Goal: Task Accomplishment & Management: Manage account settings

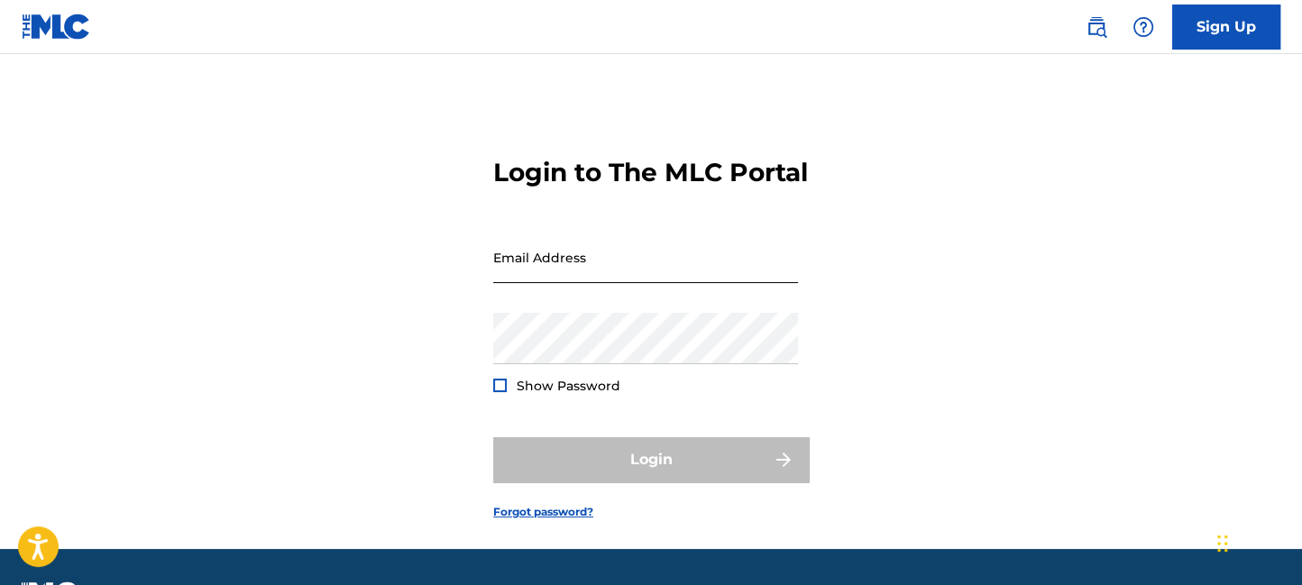
click at [693, 283] on input "Email Address" at bounding box center [645, 257] width 305 height 51
type input "[EMAIL_ADDRESS][DOMAIN_NAME]"
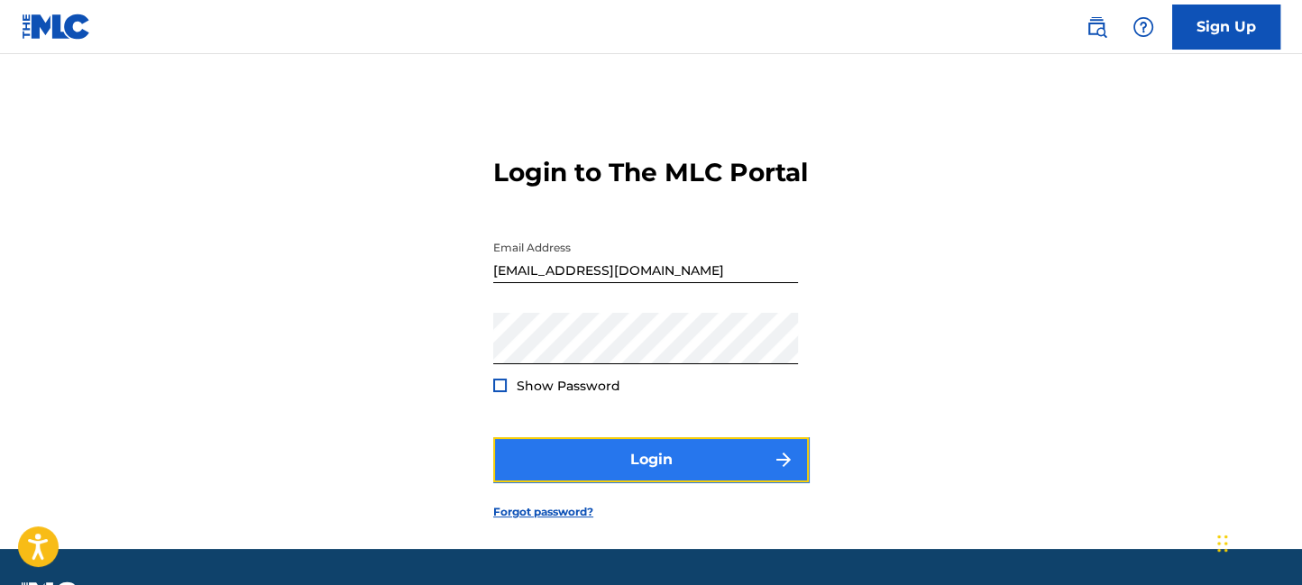
click at [664, 482] on button "Login" at bounding box center [651, 459] width 316 height 45
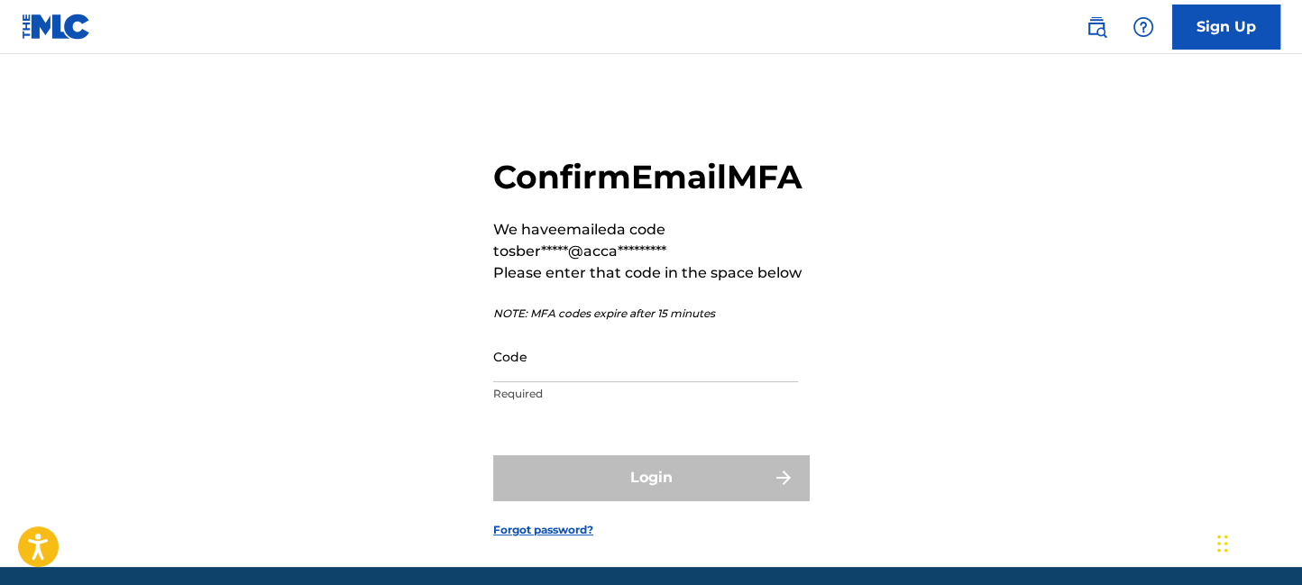
click at [965, 396] on div "Confirm Email MFA We have emailed a code to sber*****@acca********* Please ente…" at bounding box center [651, 333] width 1263 height 468
click at [592, 382] on input "Code" at bounding box center [645, 356] width 305 height 51
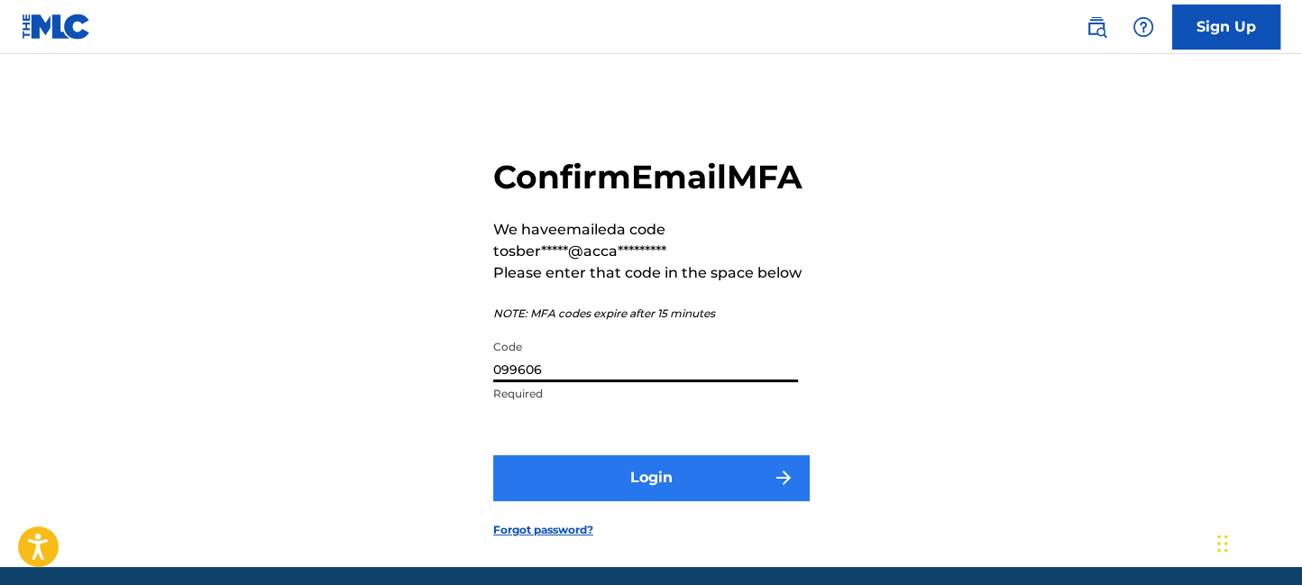
type input "099606"
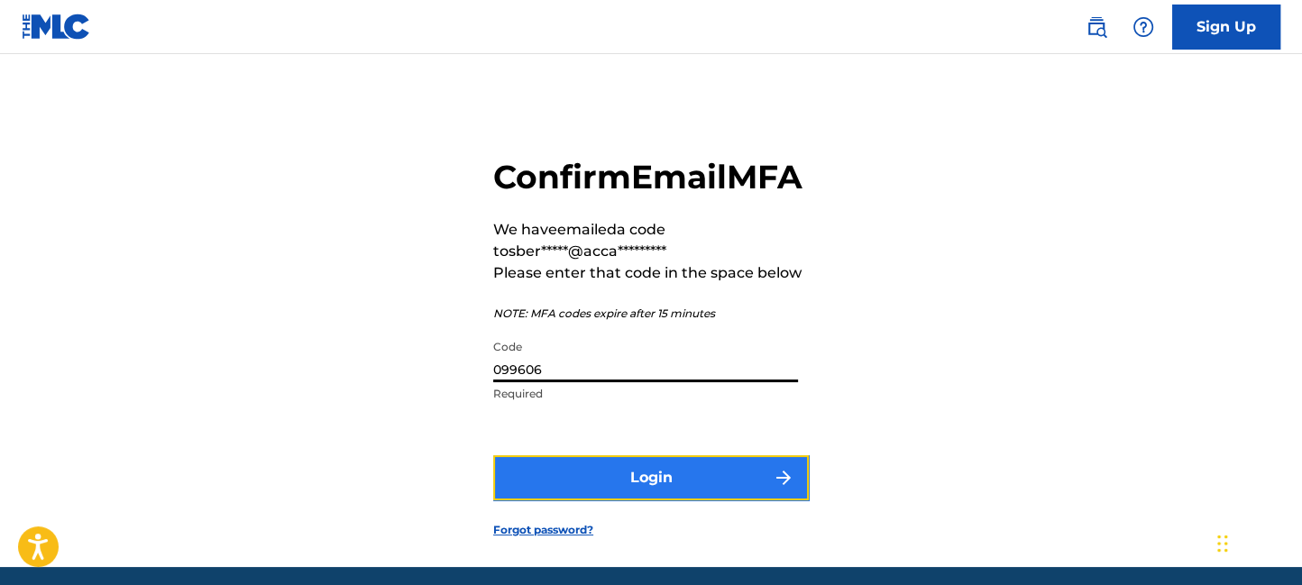
click at [656, 501] on button "Login" at bounding box center [651, 477] width 316 height 45
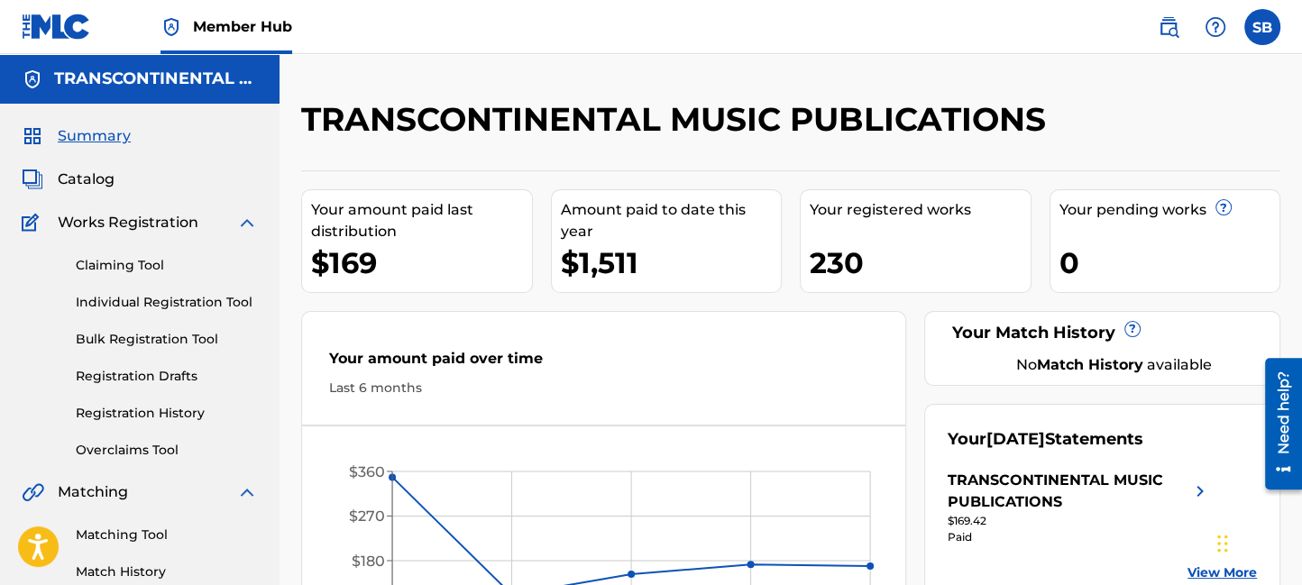
scroll to position [271, 0]
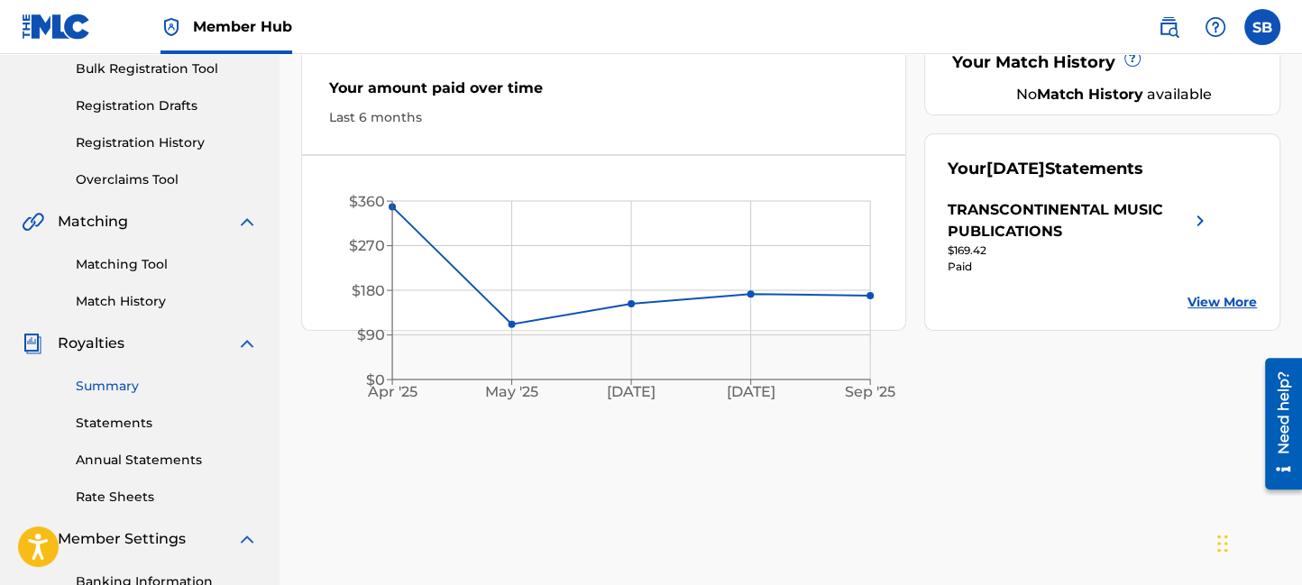
click at [102, 381] on link "Summary" at bounding box center [167, 386] width 182 height 19
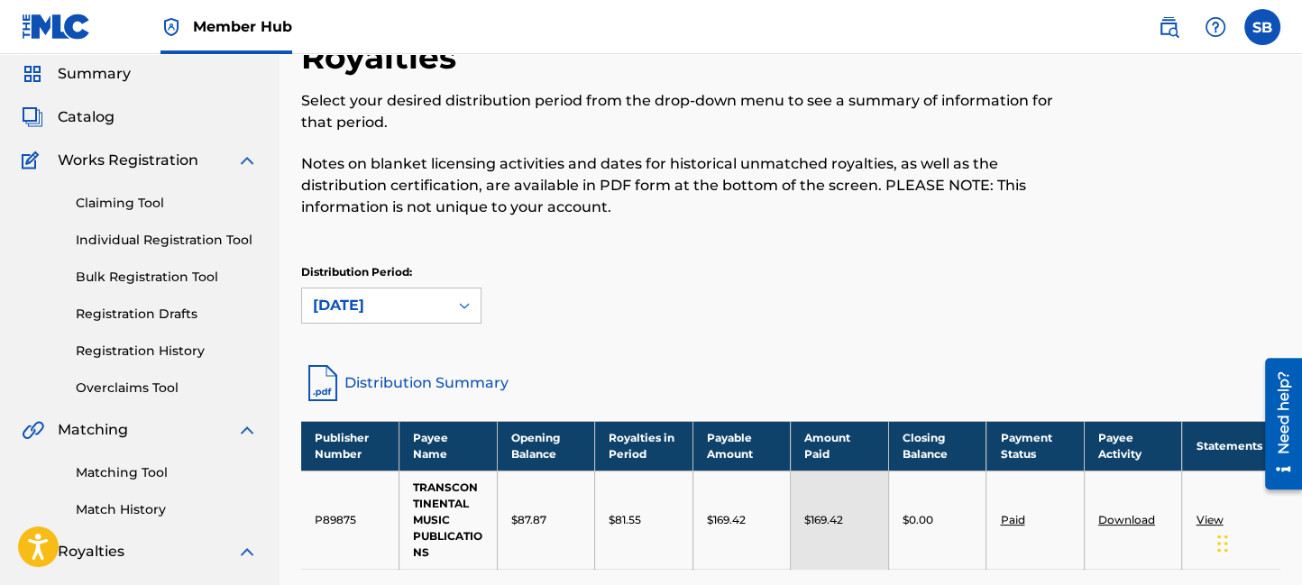
scroll to position [90, 0]
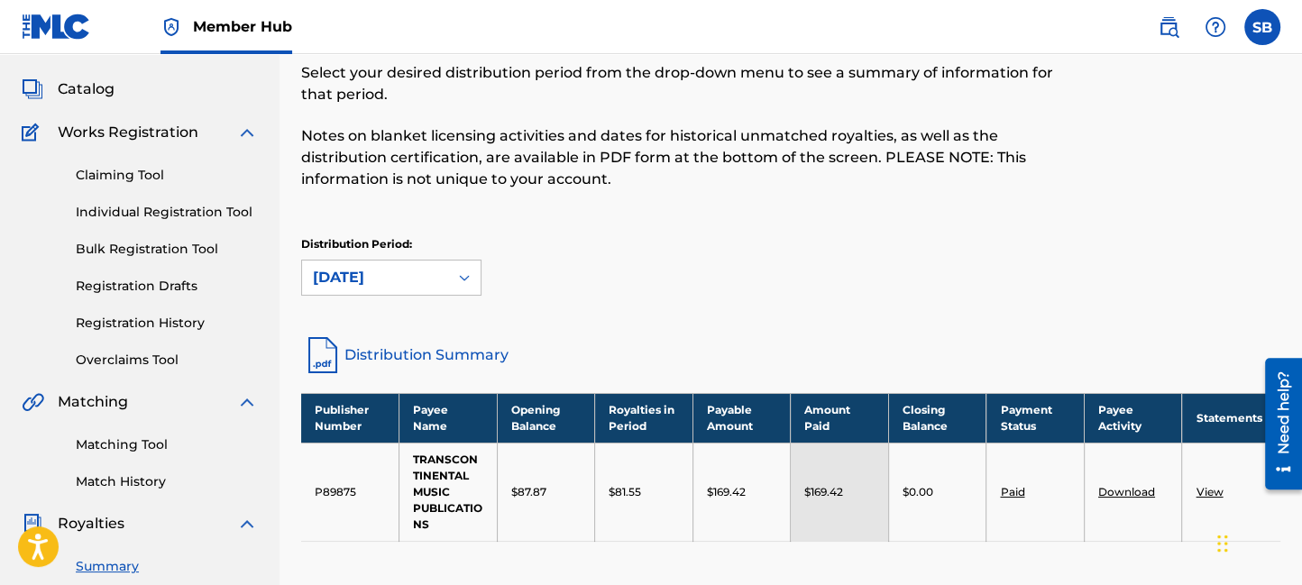
click at [1144, 492] on link "Download" at bounding box center [1126, 492] width 57 height 14
click at [1259, 30] on label at bounding box center [1263, 27] width 36 height 36
click at [1263, 27] on input "SB [PERSON_NAME] [EMAIL_ADDRESS][DOMAIN_NAME] Notification Preferences Profile …" at bounding box center [1263, 27] width 0 height 0
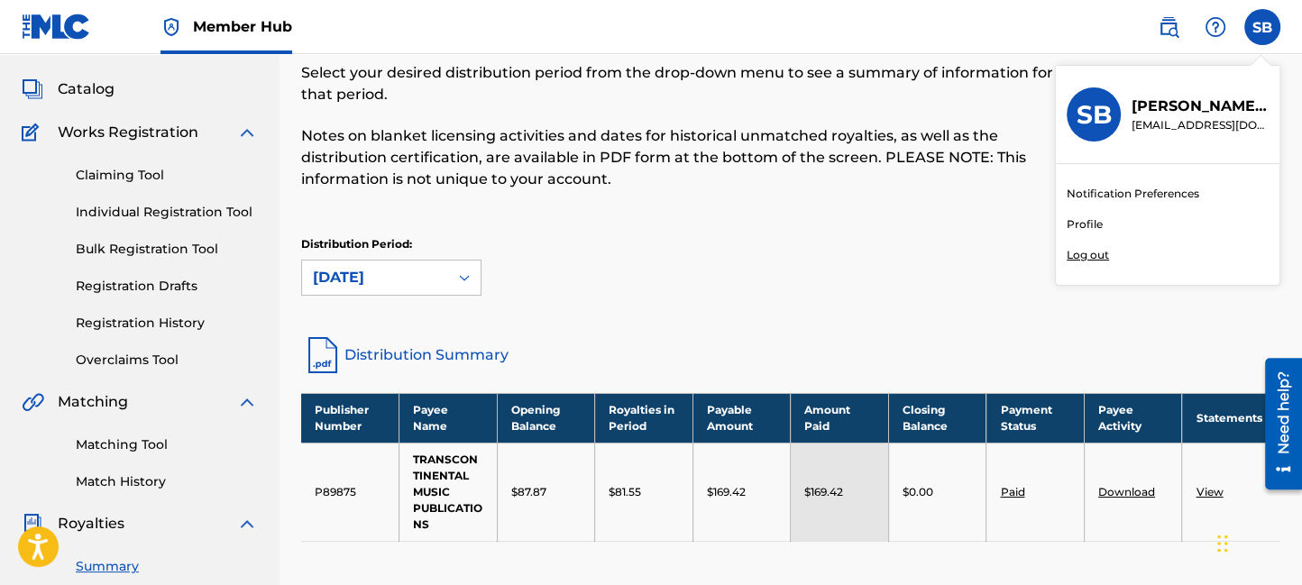
click at [1079, 253] on p "Log out" at bounding box center [1088, 255] width 42 height 16
click at [1263, 27] on input "SB [PERSON_NAME] [EMAIL_ADDRESS][DOMAIN_NAME] Notification Preferences Profile …" at bounding box center [1263, 27] width 0 height 0
